Goal: Task Accomplishment & Management: Use online tool/utility

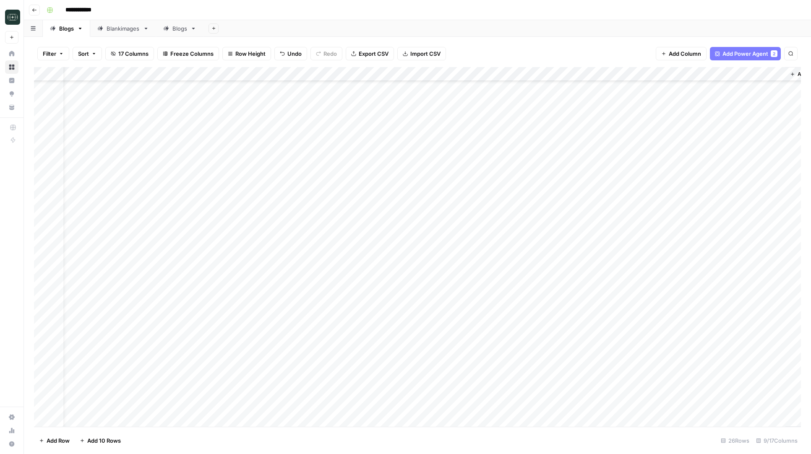
scroll to position [39, 21]
click at [455, 378] on div "Add Column" at bounding box center [417, 247] width 767 height 360
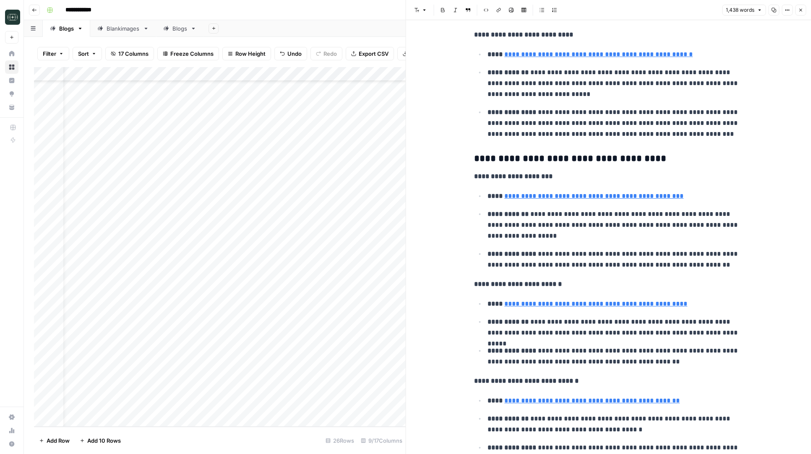
scroll to position [1326, 0]
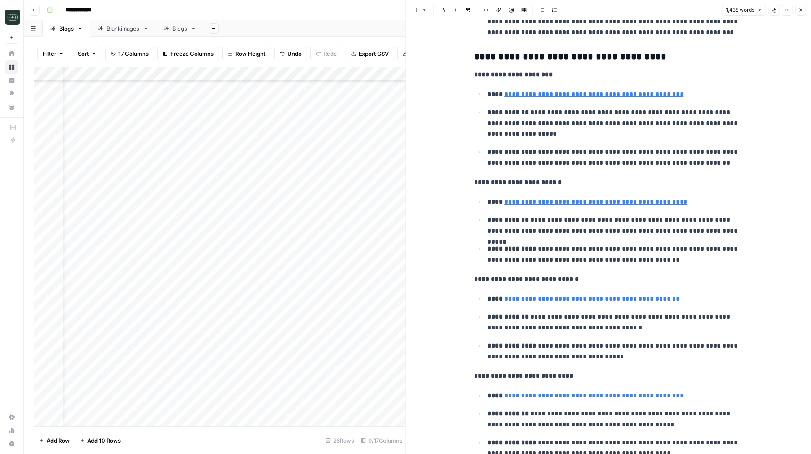
click at [590, 299] on link "**********" at bounding box center [591, 299] width 175 height 6
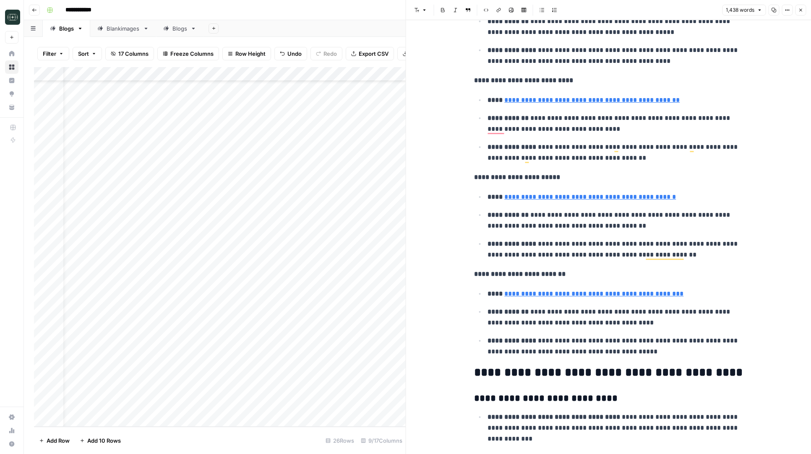
scroll to position [1718, 0]
click at [801, 9] on icon "button" at bounding box center [800, 10] width 3 height 3
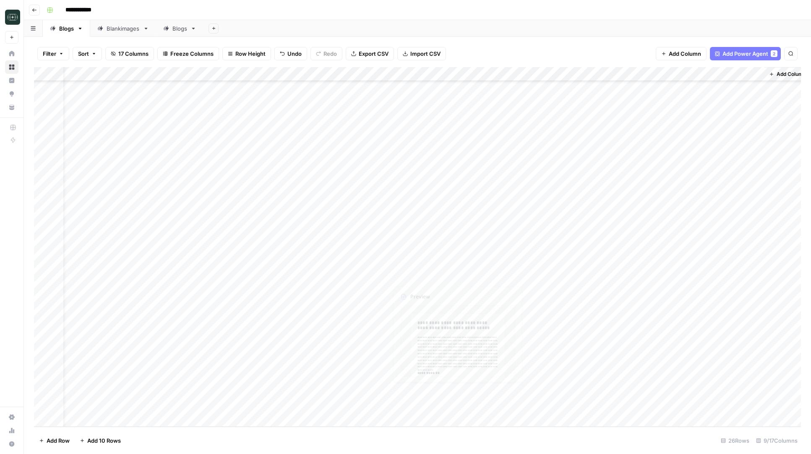
click at [440, 393] on div "Add Column" at bounding box center [417, 247] width 767 height 360
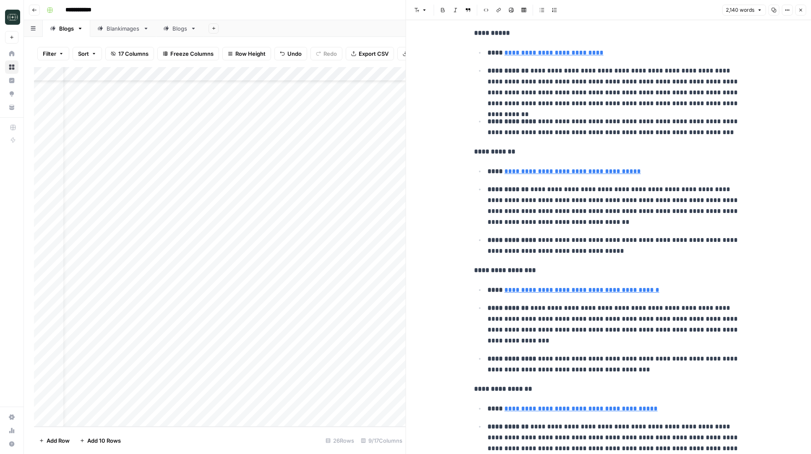
scroll to position [670, 0]
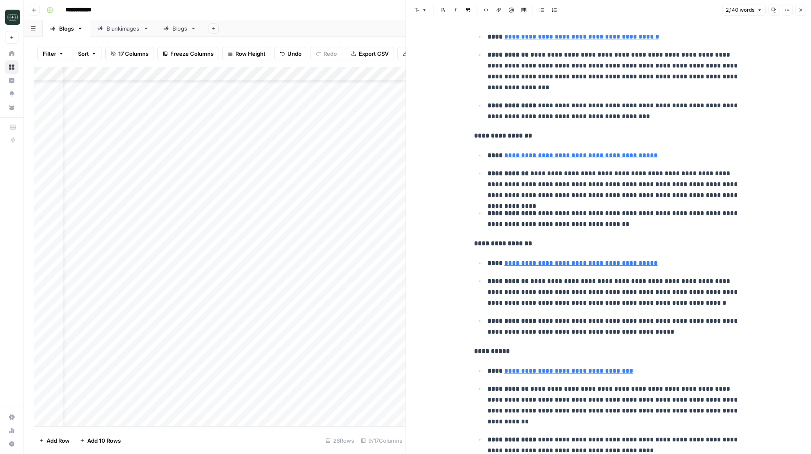
click at [801, 10] on icon "button" at bounding box center [800, 10] width 5 height 5
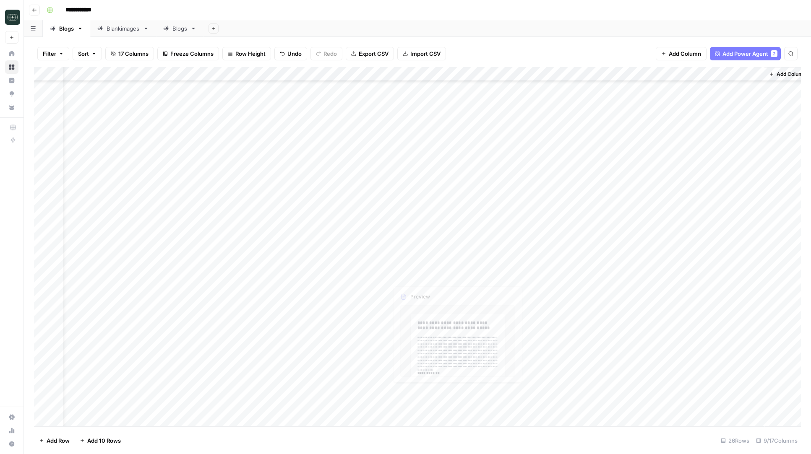
click at [381, 391] on div "Add Column" at bounding box center [417, 247] width 767 height 360
click at [582, 377] on div "Add Column" at bounding box center [417, 247] width 767 height 360
click at [637, 394] on div "Add Column" at bounding box center [417, 247] width 767 height 360
click at [501, 381] on div "Add Column" at bounding box center [417, 247] width 767 height 360
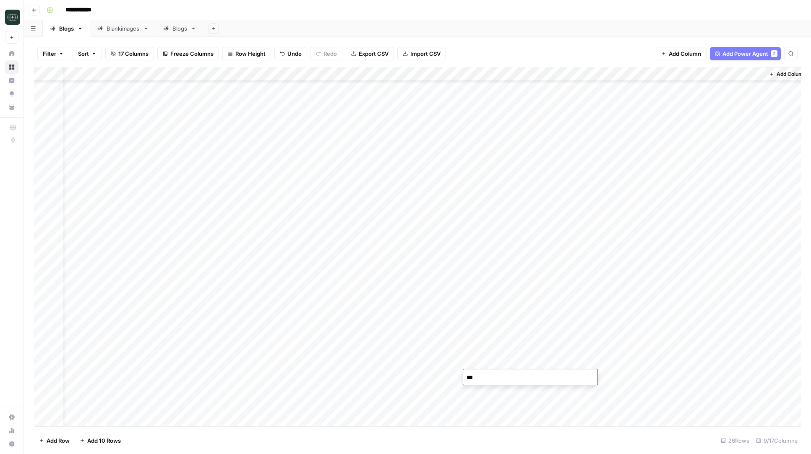
type textarea "****"
click at [605, 392] on div "Add Column" at bounding box center [417, 247] width 767 height 360
